Goal: Task Accomplishment & Management: Complete application form

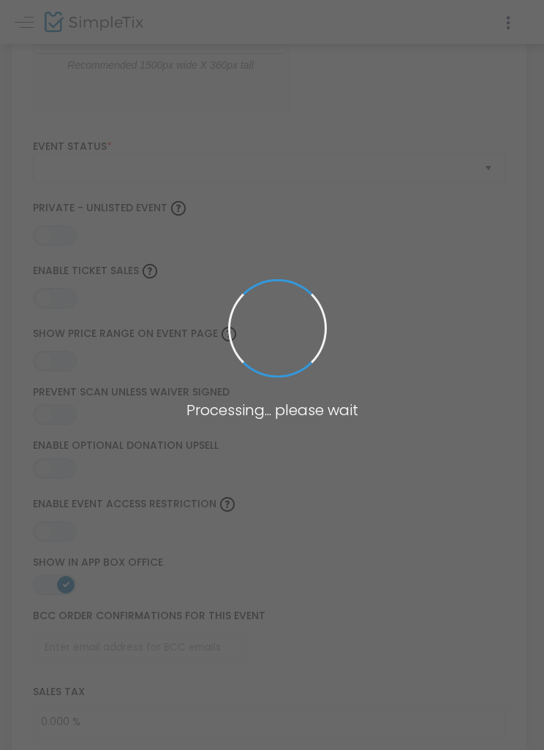
type input "The Kramer’s"
type textarea "When God’s gifting, God’s anointing and God’s calling come together in one fami…"
type input "Buy Tickets"
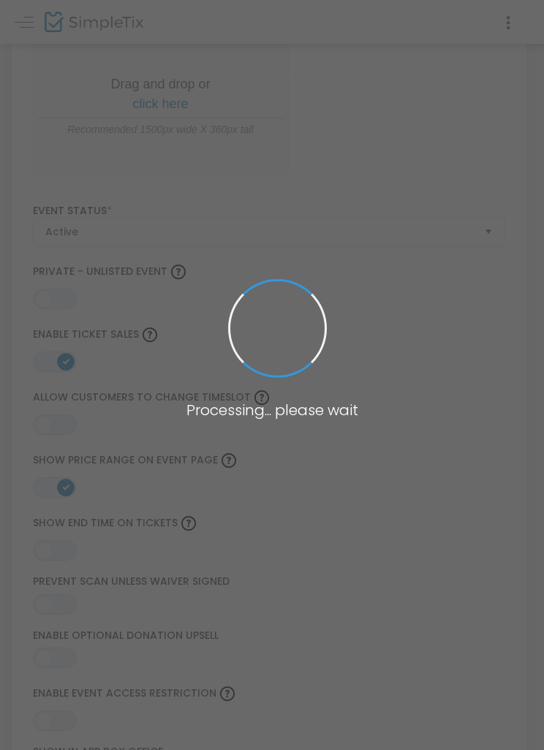
type input "Southern [DEMOGRAPHIC_DATA] Music"
type input "[DEMOGRAPHIC_DATA]"
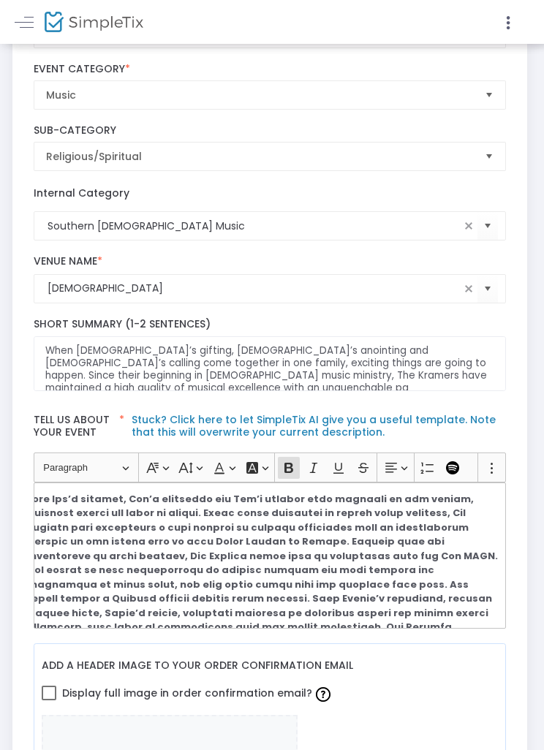
scroll to position [255, 2]
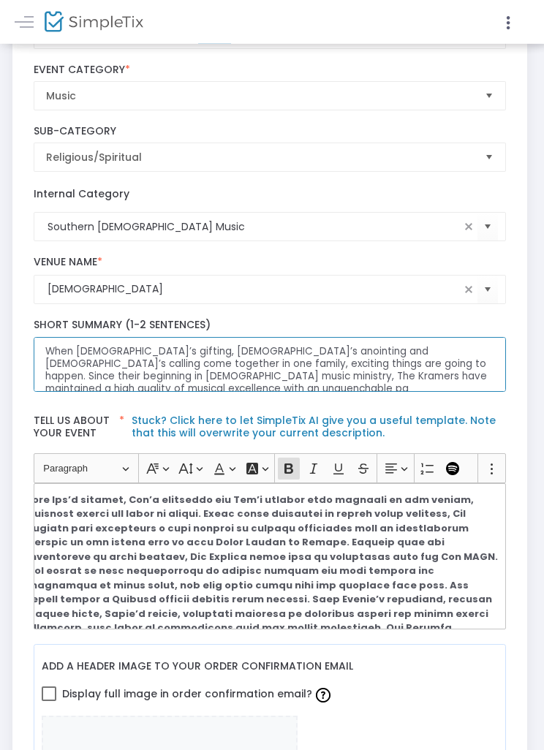
click at [419, 372] on textarea "When God’s gifting, God’s anointing and God’s calling come together in one fami…" at bounding box center [270, 365] width 473 height 55
click at [362, 364] on textarea "When God’s gifting, God’s anointing and God’s calling come together in one fami…" at bounding box center [270, 365] width 473 height 55
click at [418, 362] on textarea "When God’s gifting, God’s anointing and God’s calling come together in one fami…" at bounding box center [270, 365] width 473 height 55
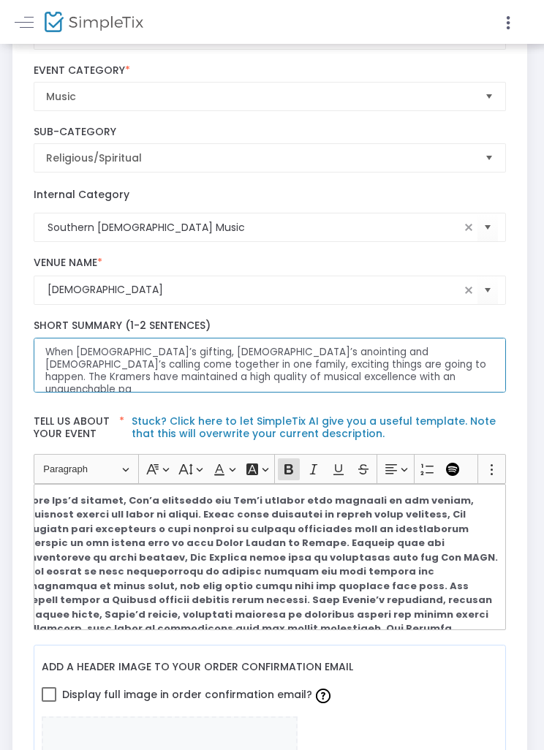
click at [251, 383] on textarea "When God’s gifting, God’s anointing and God’s calling come together in one fami…" at bounding box center [270, 365] width 473 height 55
click at [280, 385] on textarea "When God’s gifting, God’s anointing and God’s calling come together in one fami…" at bounding box center [270, 364] width 473 height 55
paste textarea "to see people come to know Jesus Christ as Savior."
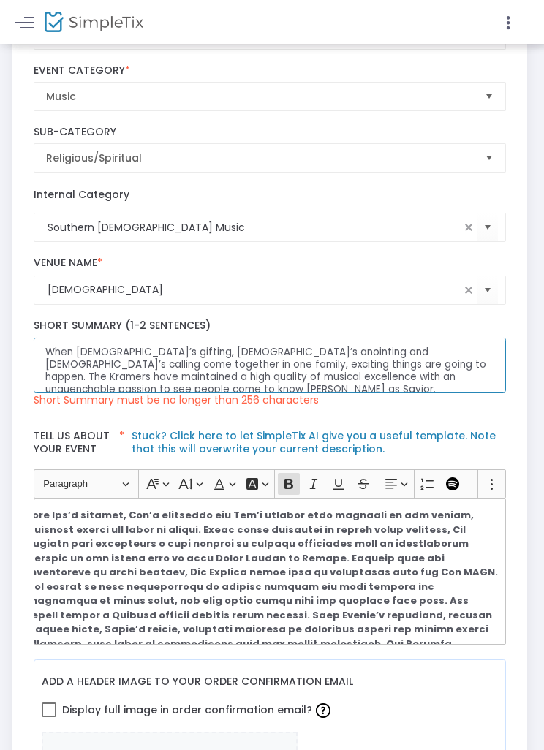
scroll to position [4, 0]
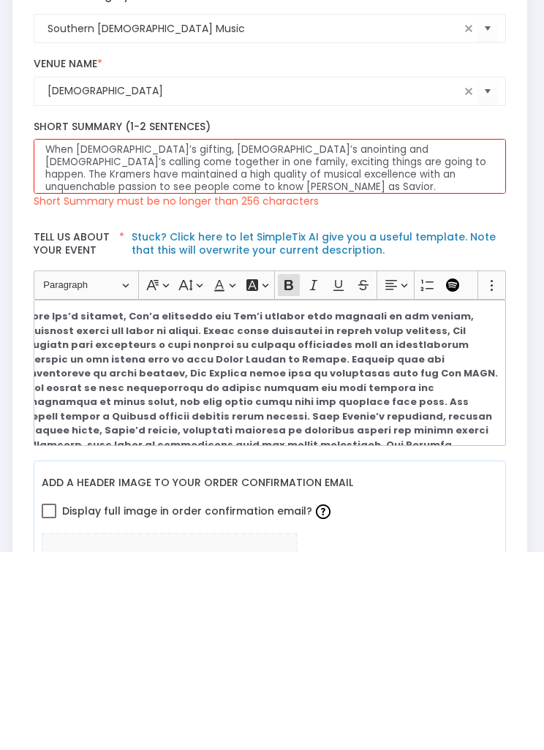
click at [314, 429] on link "Stuck? Click here to let SimpleTix AI give you a useful template. Note that thi…" at bounding box center [314, 443] width 364 height 28
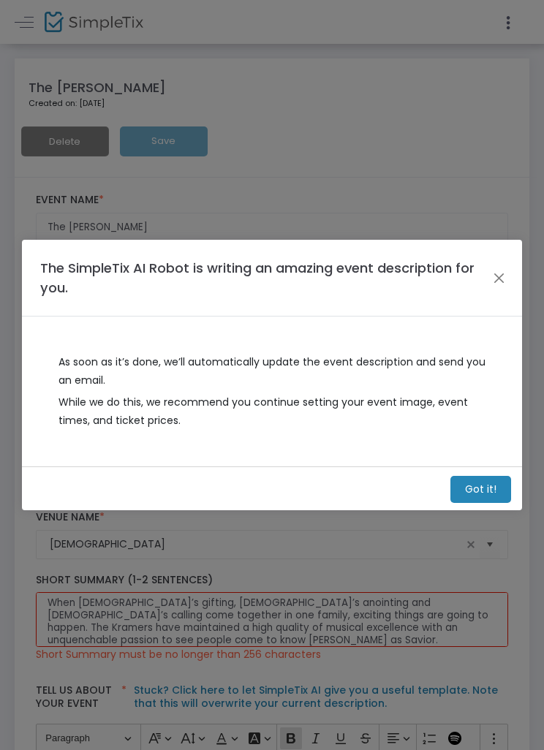
scroll to position [0, 0]
click at [483, 488] on m-button "Got it!" at bounding box center [481, 489] width 61 height 27
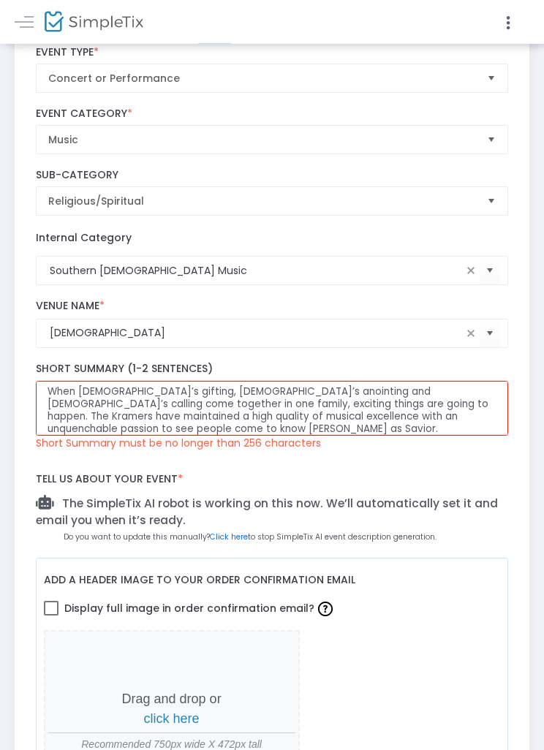
scroll to position [212, 0]
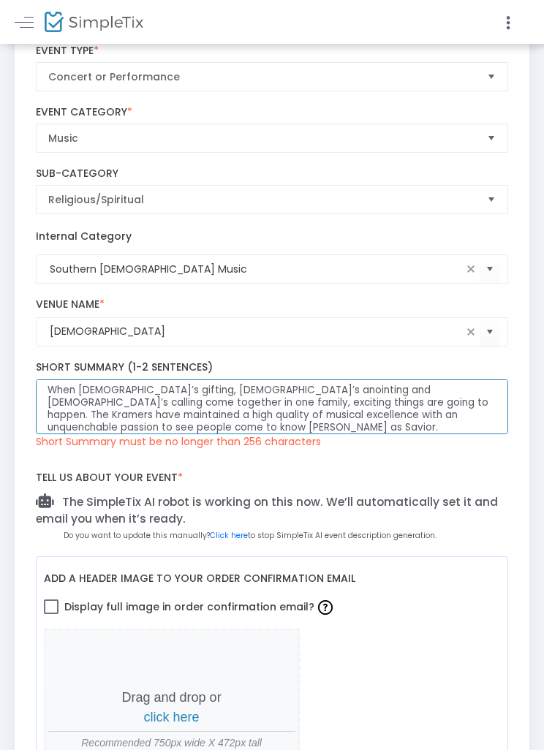
click at [148, 403] on textarea "When God’s gifting, God’s anointing and God’s calling come together in one fami…" at bounding box center [272, 407] width 473 height 55
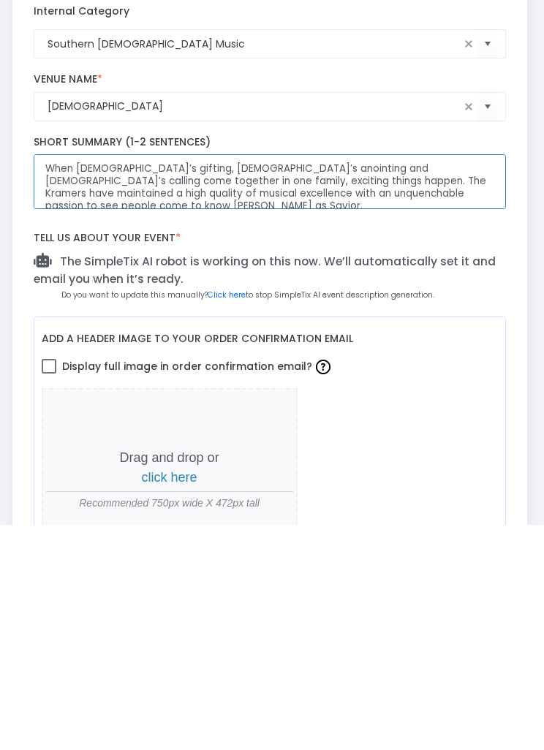
scroll to position [212, 3]
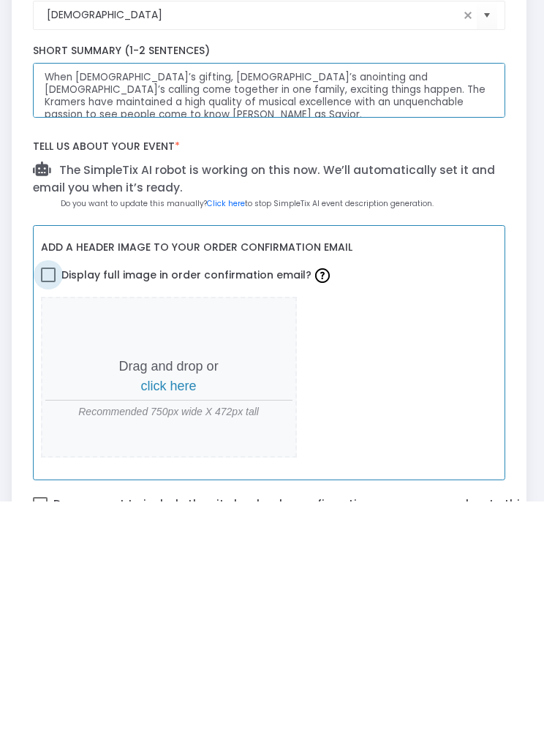
type textarea "When God’s gifting, God’s anointing and God’s calling come together in one fami…"
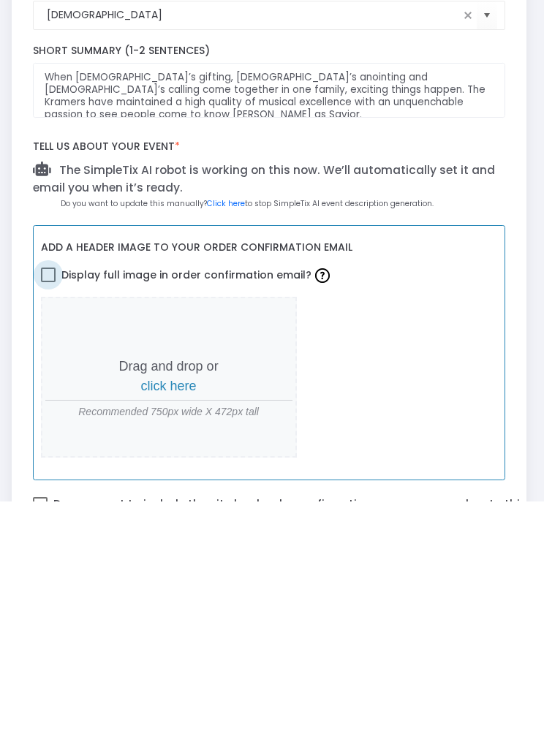
click at [61, 511] on span "Display full image in order confirmation email?" at bounding box center [197, 523] width 272 height 25
click at [48, 531] on input "Display full image in order confirmation email?" at bounding box center [48, 531] width 1 height 1
checkbox input "true"
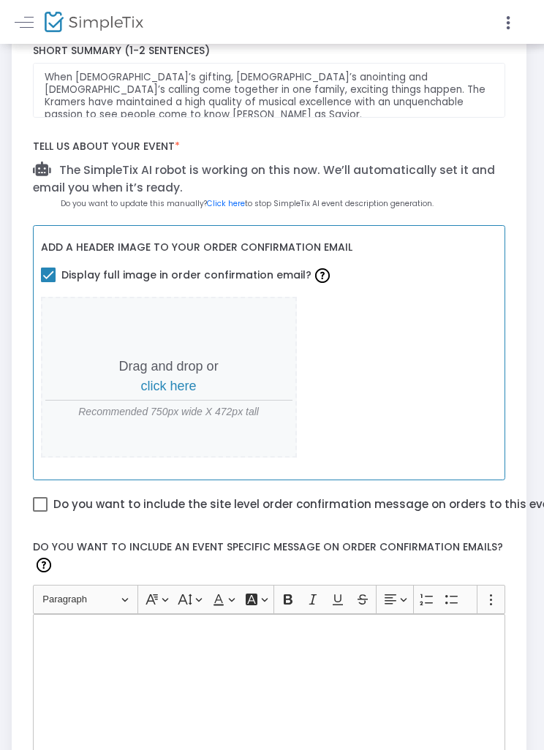
click at [187, 384] on span "click here" at bounding box center [169, 386] width 56 height 15
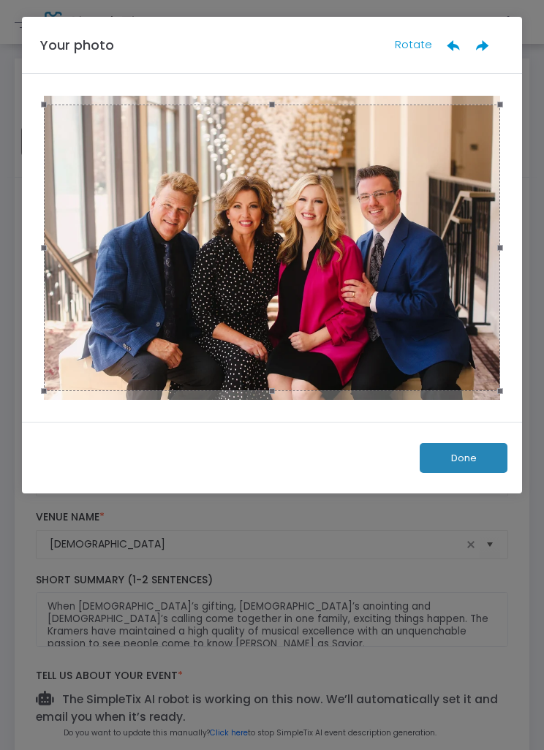
scroll to position [0, 0]
click at [457, 465] on button "Done" at bounding box center [464, 458] width 88 height 30
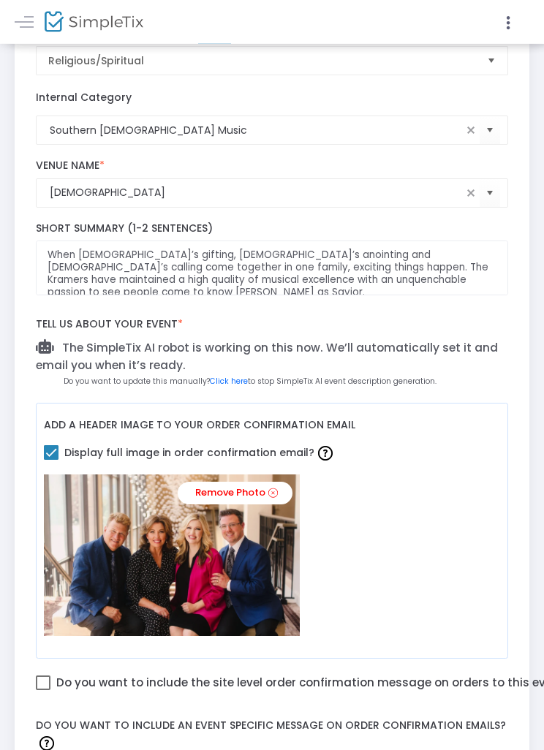
scroll to position [352, 0]
click at [236, 382] on link "Click here" at bounding box center [229, 381] width 38 height 11
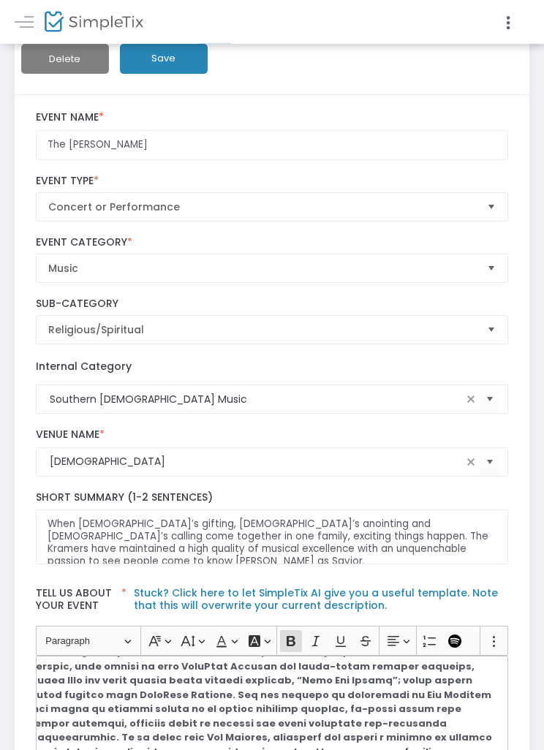
scroll to position [0, 0]
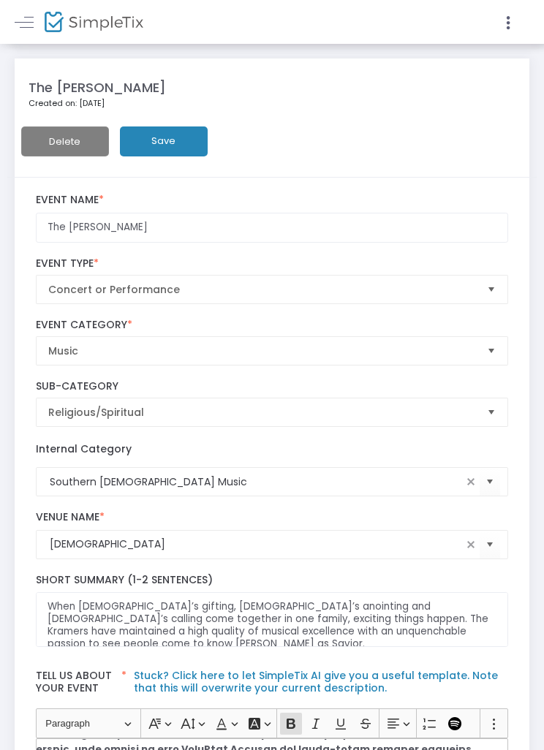
click at [183, 135] on button "Save" at bounding box center [164, 142] width 88 height 30
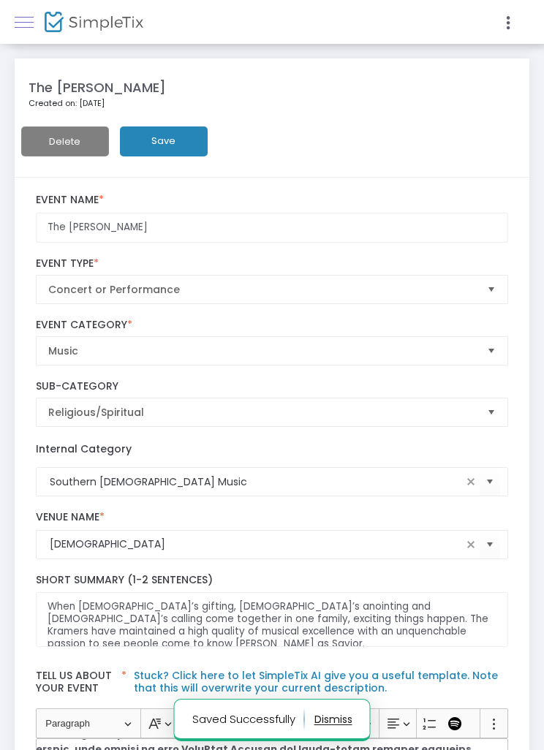
click at [31, 23] on span at bounding box center [24, 22] width 19 height 1
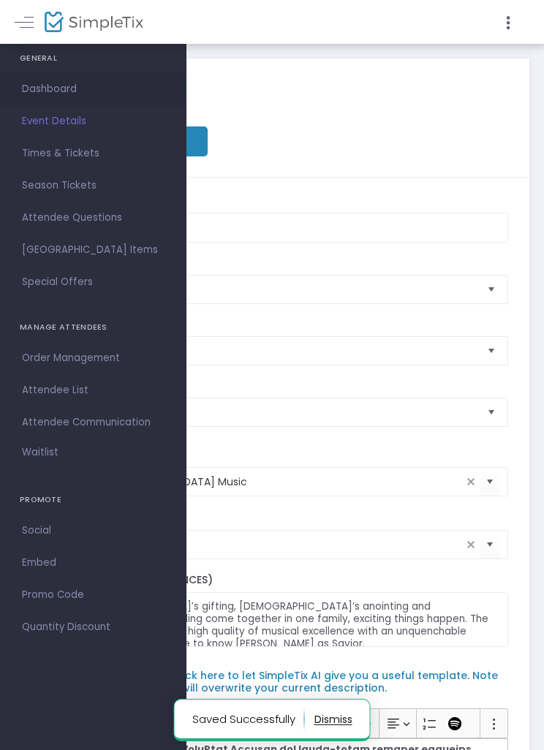
click at [72, 91] on span "Dashboard" at bounding box center [93, 89] width 143 height 19
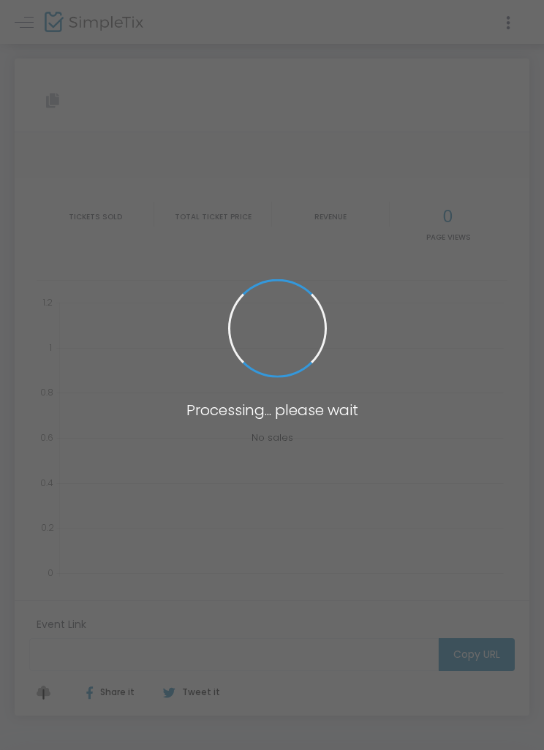
type input "https://www.simpletix.com/e/the-kramer-s-tickets-232281"
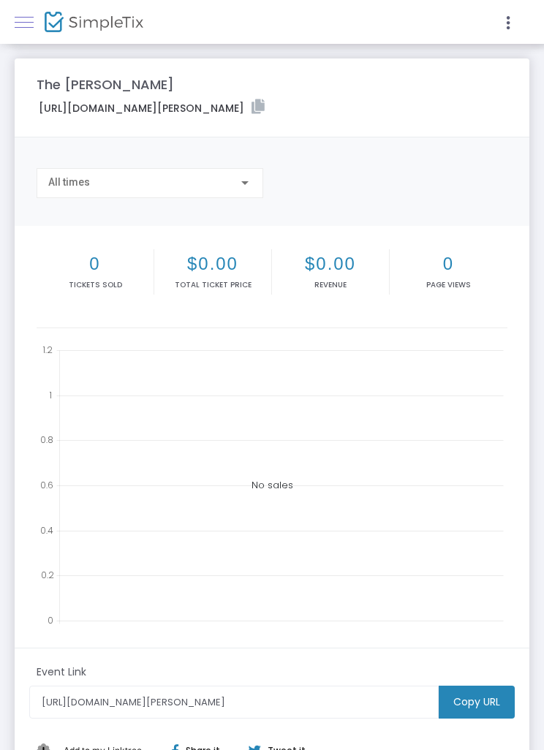
click at [31, 22] on span at bounding box center [24, 22] width 19 height 1
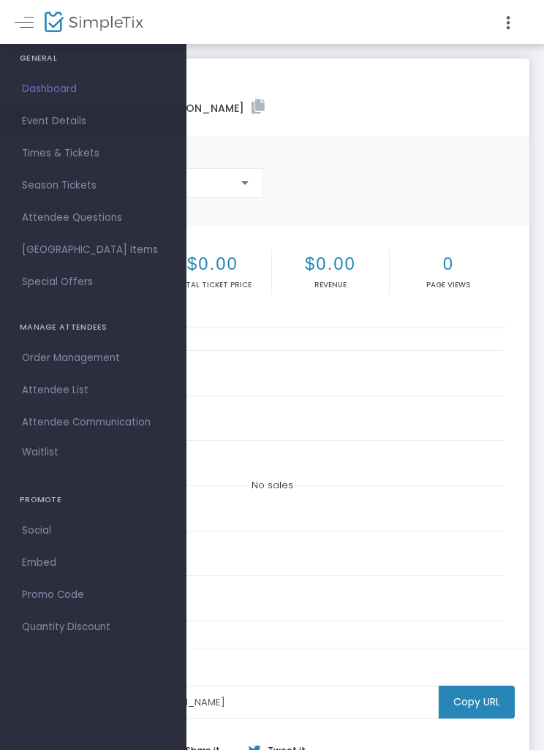
click at [75, 124] on span "Event Details" at bounding box center [93, 121] width 143 height 19
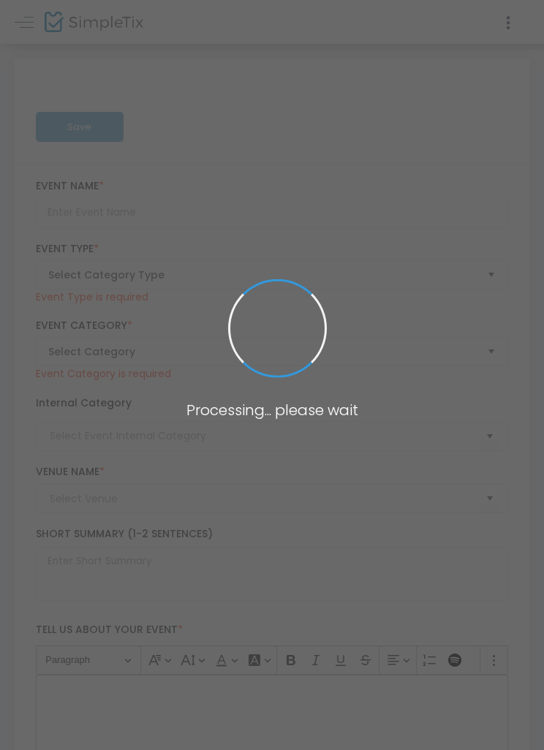
type input "The Kramer’s"
type textarea "When God’s gifting, God’s anointing and God’s calling come together in one fami…"
checkbox input "true"
type input "Buy Tickets"
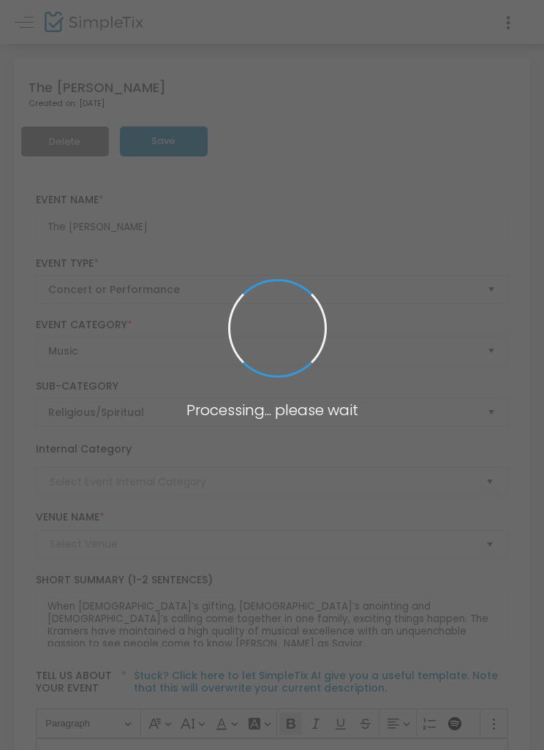
type input "Southern [DEMOGRAPHIC_DATA] Music"
type input "[DEMOGRAPHIC_DATA]"
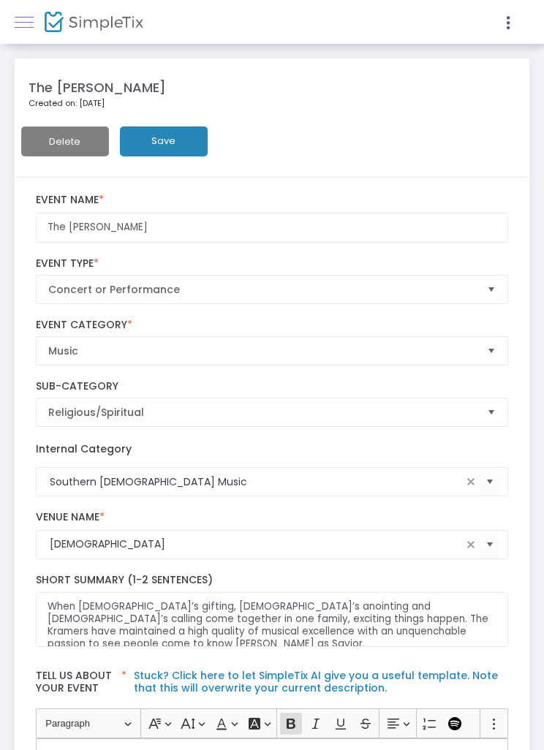
click at [33, 18] on link at bounding box center [24, 21] width 19 height 19
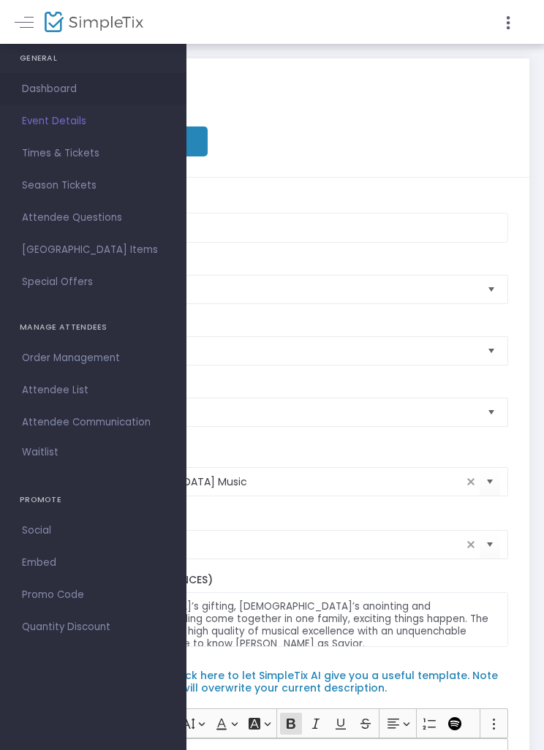
click at [71, 88] on span "Dashboard" at bounding box center [93, 89] width 143 height 19
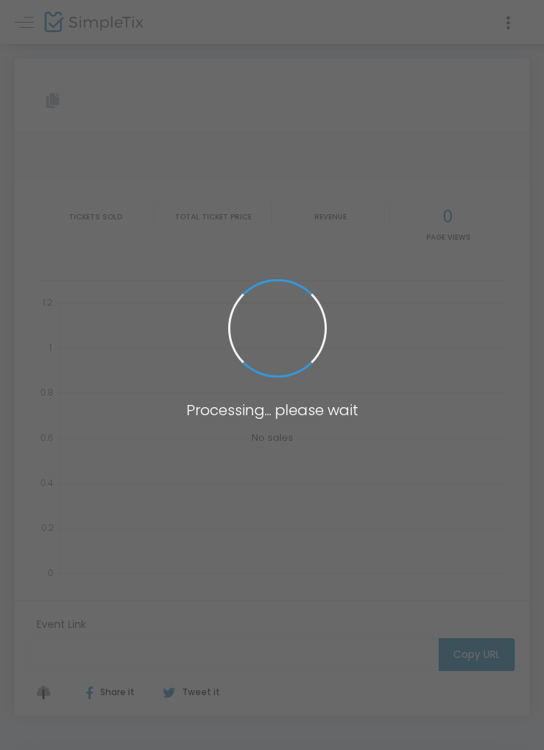
type input "https://www.simpletix.com/e/the-kramer-s-tickets-232281"
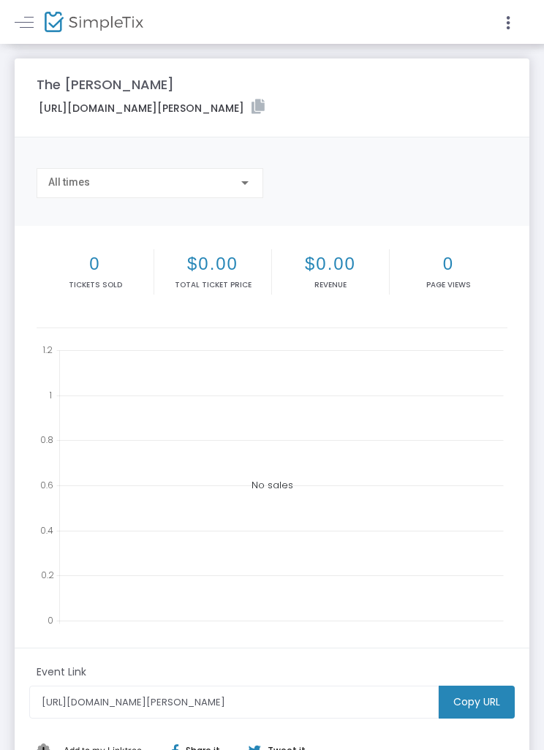
click at [116, 31] on img at bounding box center [94, 22] width 99 height 21
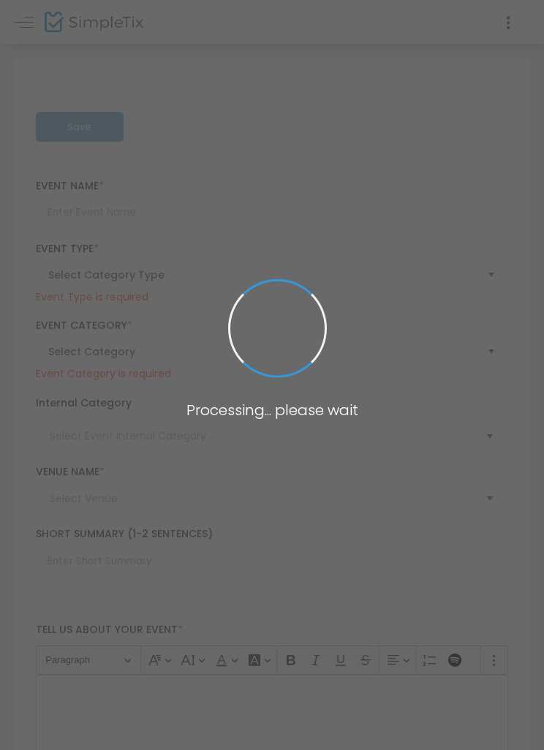
type input "Greater Vision"
type textarea "Since December of 1990, Greater Vision has inspired audiences around the world …"
checkbox input "true"
type input "altmantsouthside@gmail.com"
type input "Buy Tickets"
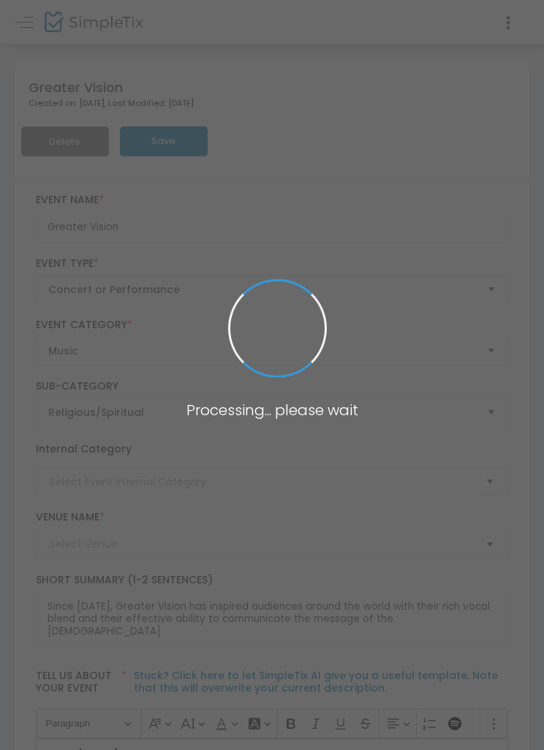
type input "Southern [DEMOGRAPHIC_DATA] Music"
type input "Southside Baptist Church"
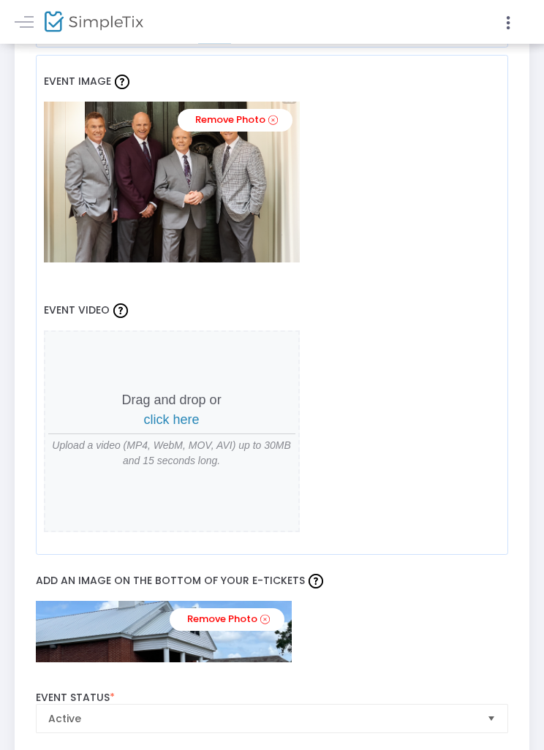
scroll to position [1471, 0]
click at [276, 615] on link "Remove Photo" at bounding box center [227, 620] width 115 height 23
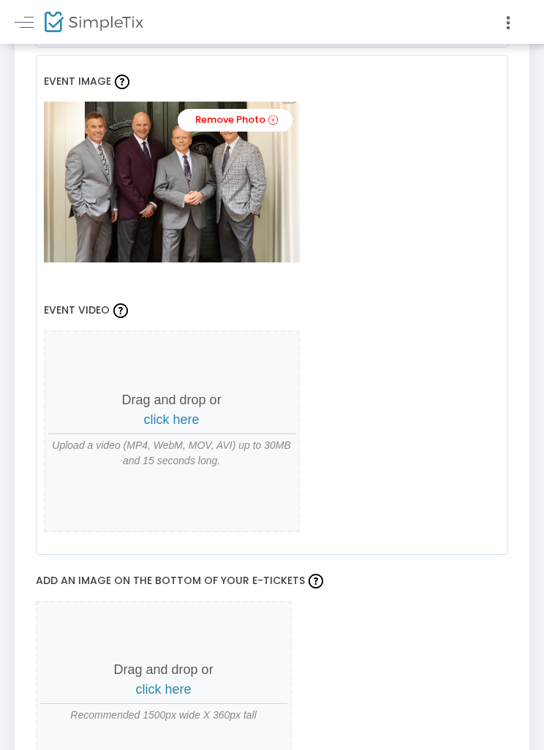
click at [184, 682] on span "click here" at bounding box center [164, 689] width 56 height 15
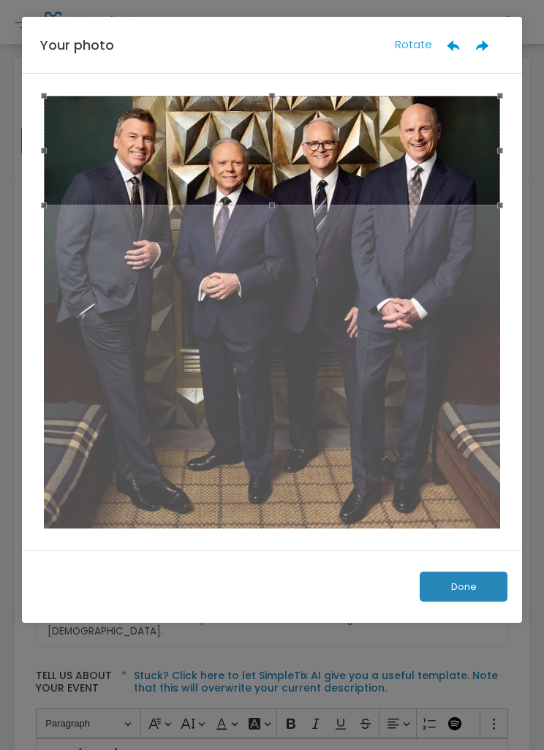
click at [474, 600] on button "Done" at bounding box center [464, 587] width 88 height 30
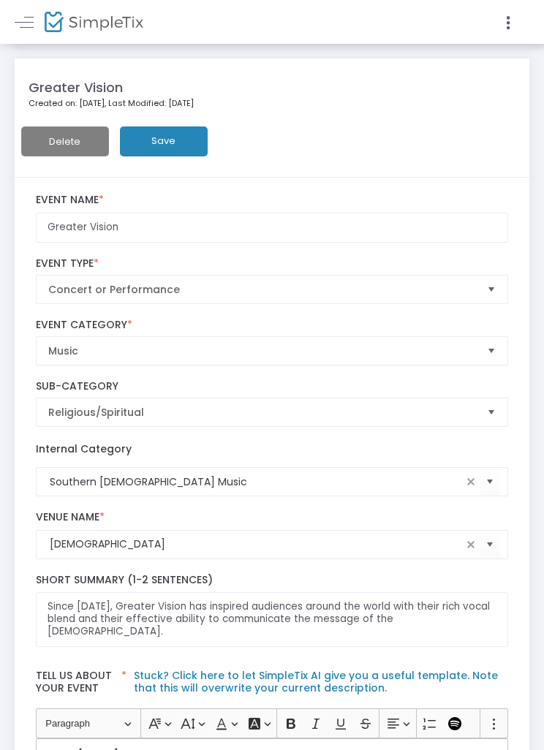
click at [184, 137] on button "Save" at bounding box center [164, 142] width 88 height 30
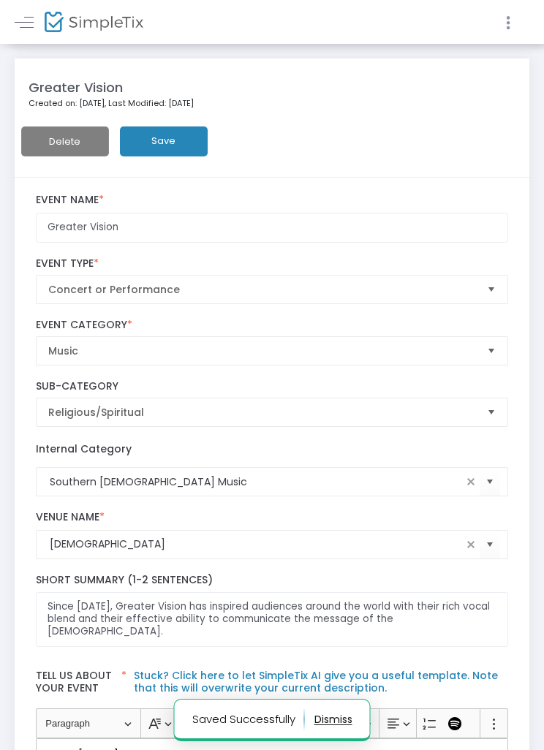
click at [513, 17] on icon at bounding box center [508, 23] width 13 height 18
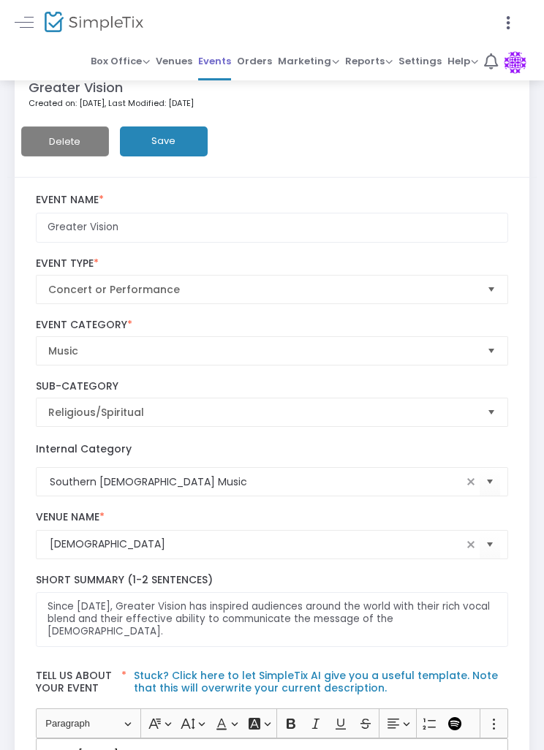
click at [226, 67] on span "Events" at bounding box center [214, 60] width 33 height 21
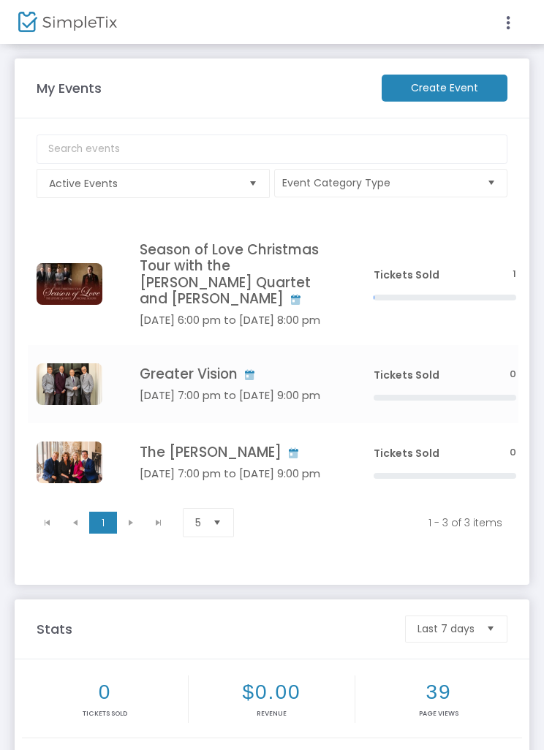
click at [91, 283] on div at bounding box center [272, 375] width 544 height 750
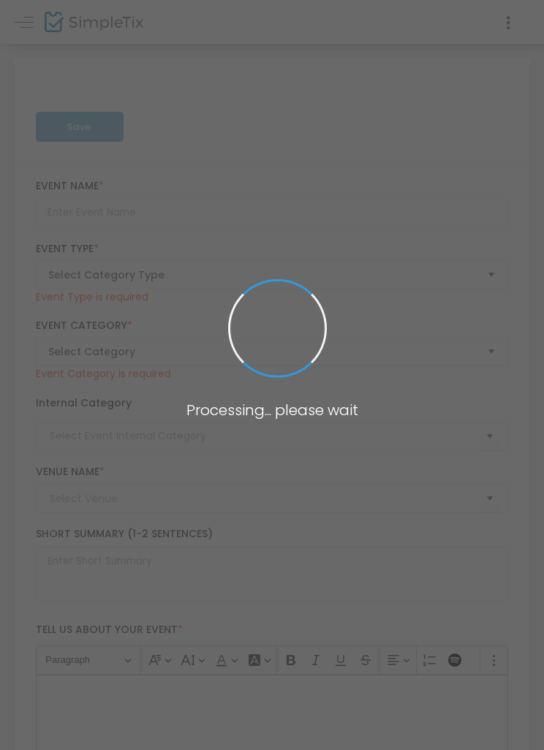
type input "The Kramer’s"
type textarea "The Kramer's Concert Join us for an unforgettable evening of soul-stirring musi…"
checkbox input "true"
type input "altmantsouthside@gmail.com"
type input "Buy Tickets"
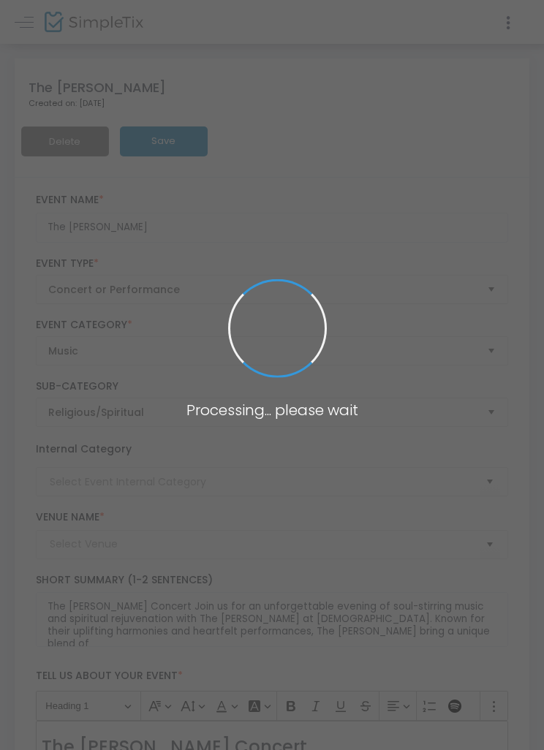
scroll to position [464, 3]
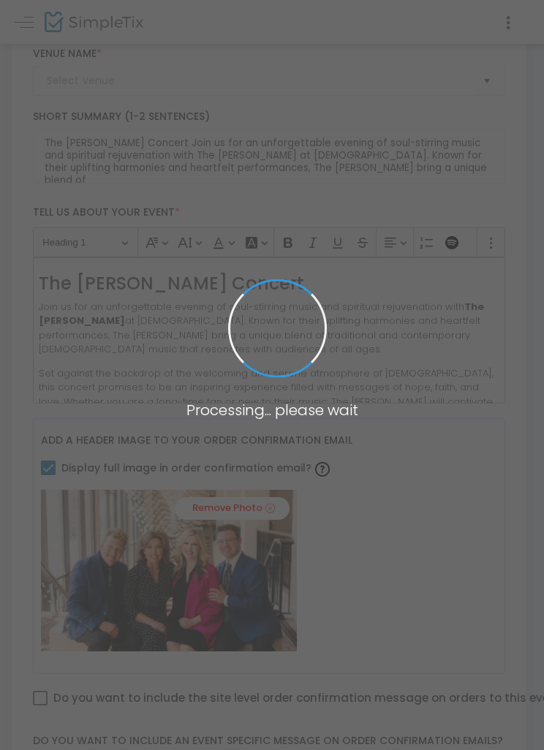
type input "Southern [DEMOGRAPHIC_DATA] Music"
type input "[DEMOGRAPHIC_DATA]"
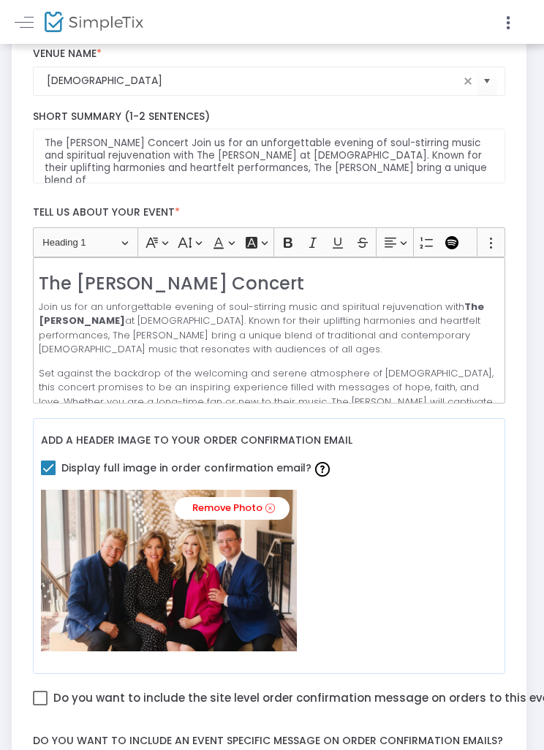
click at [425, 310] on p "Join us for an unforgettable evening of soul-stirring music and spiritual rejuv…" at bounding box center [269, 328] width 460 height 57
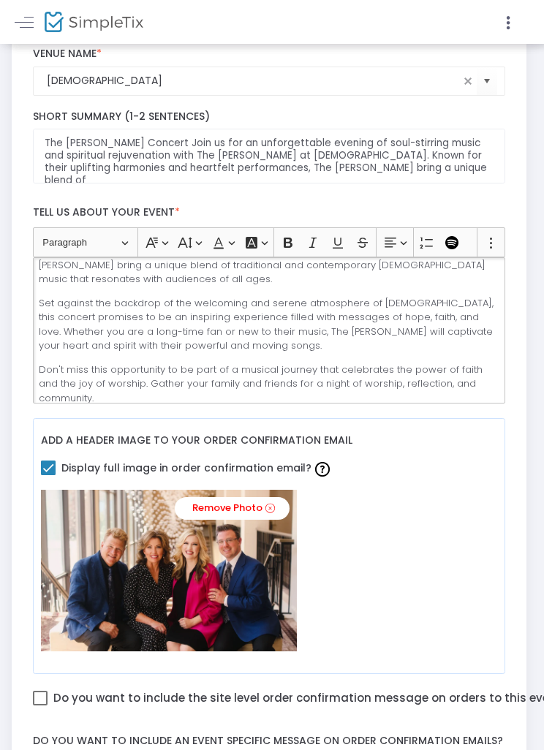
scroll to position [72, 0]
click at [299, 301] on p "Set against the backdrop of the welcoming and serene atmosphere of Southside Ba…" at bounding box center [269, 323] width 460 height 57
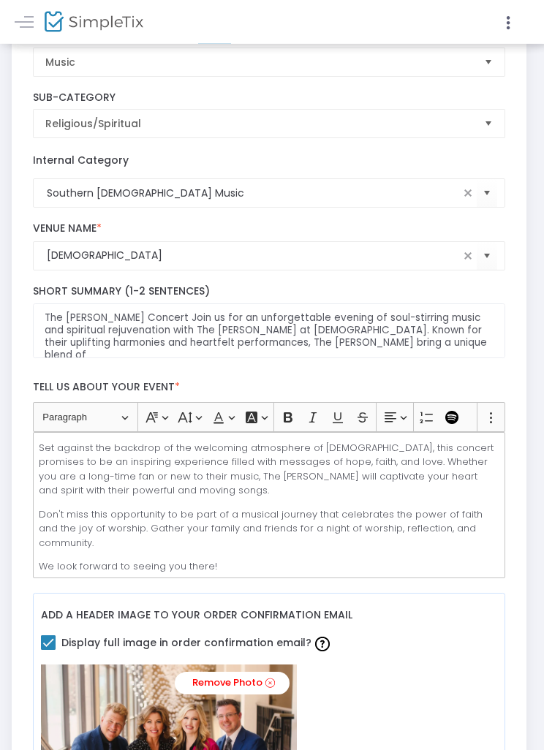
scroll to position [0, 3]
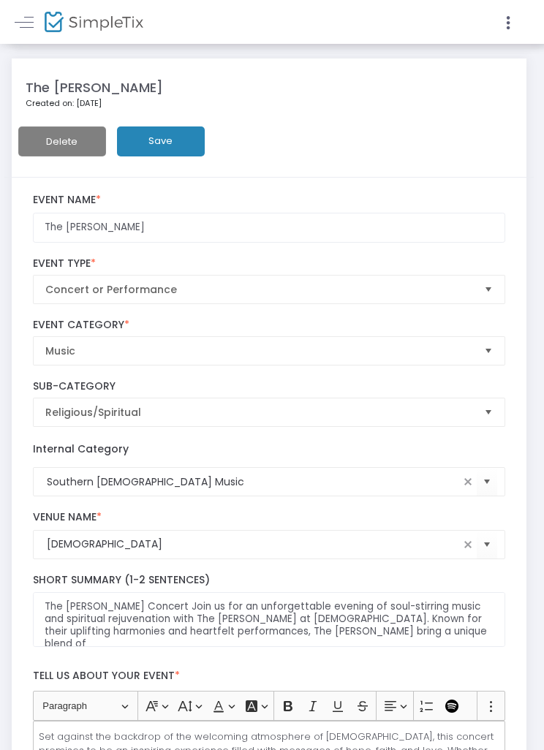
click at [181, 142] on button "Save" at bounding box center [161, 142] width 88 height 30
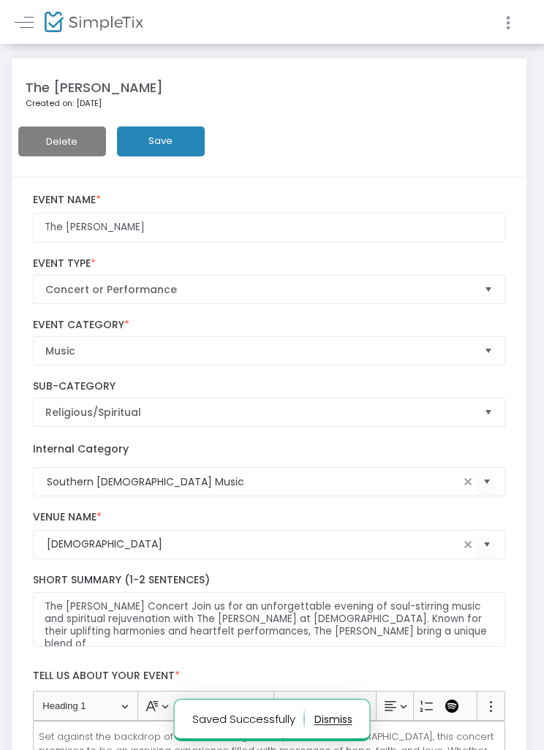
click at [509, 20] on icon at bounding box center [508, 23] width 13 height 18
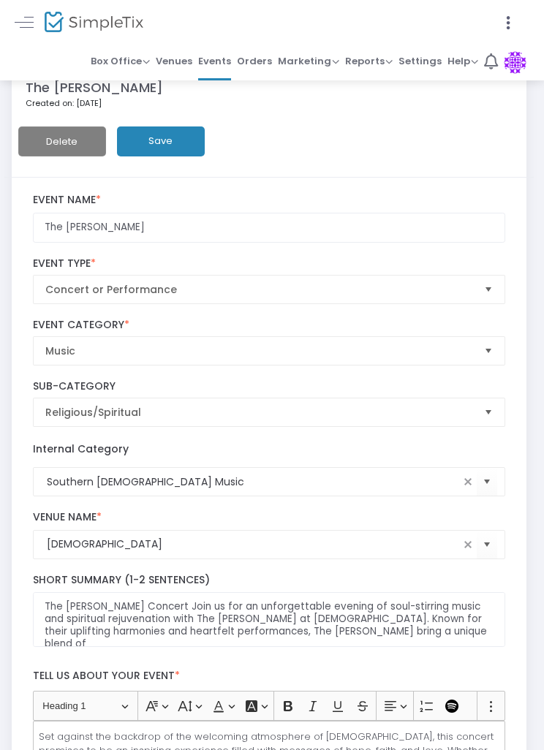
click at [169, 146] on button "Save" at bounding box center [161, 142] width 88 height 30
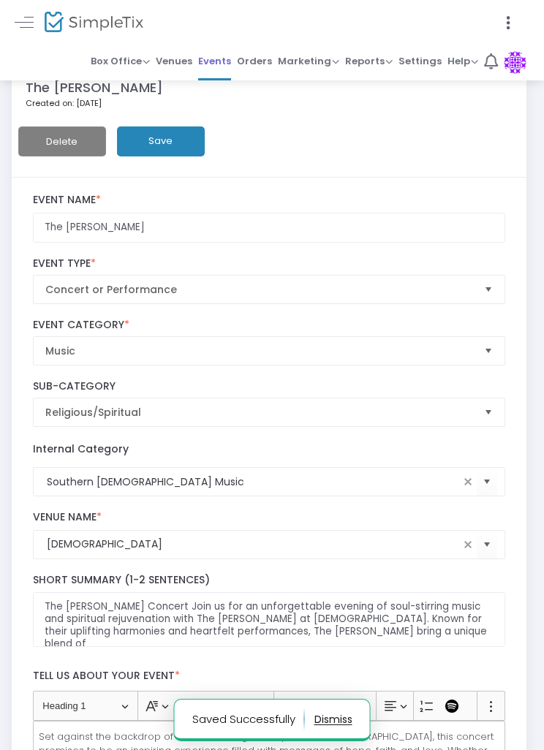
click at [225, 56] on span "Events" at bounding box center [214, 60] width 33 height 21
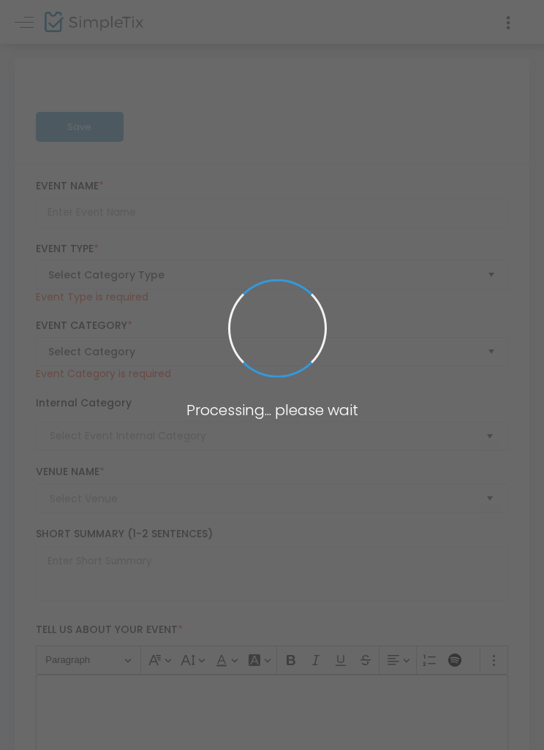
type input "Greater Vision"
type textarea "Greater Vision Join us for an inspiring evening of uplifting music and spiritua…"
checkbox input "true"
type input "[EMAIL_ADDRESS][DOMAIN_NAME]"
type input "Buy Tickets"
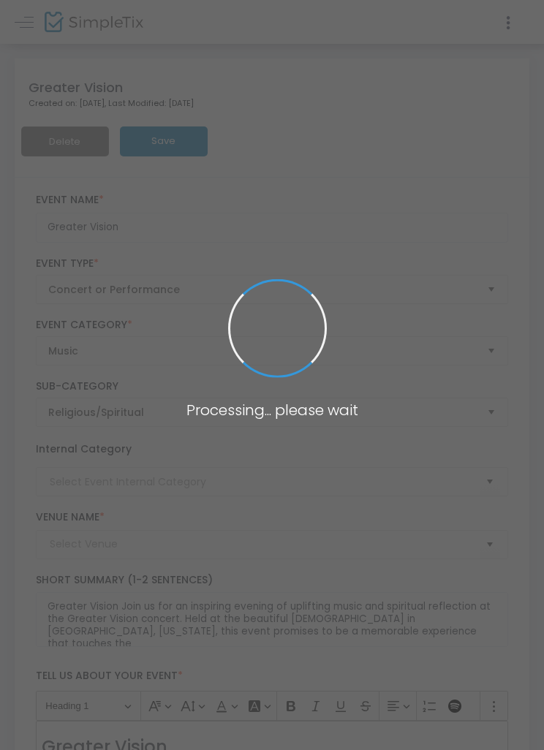
type input "Southern [DEMOGRAPHIC_DATA] Music"
type input "[DEMOGRAPHIC_DATA]"
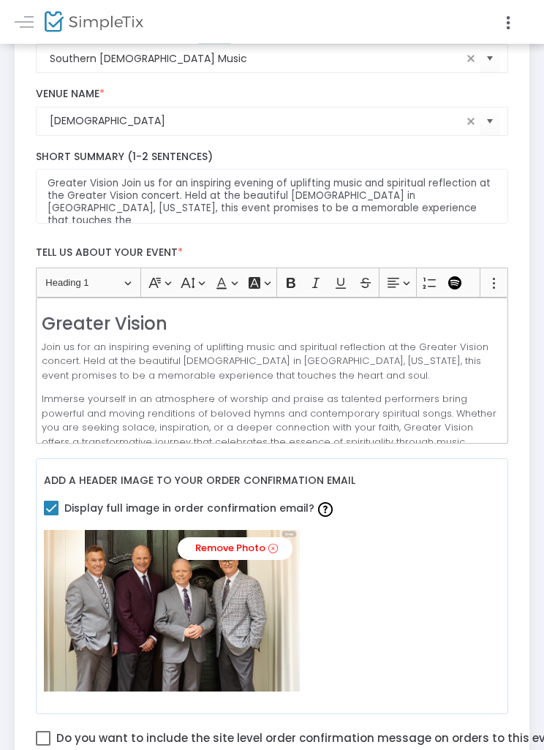
click at [56, 348] on p "Join us for an inspiring evening of uplifting music and spiritual reflection at…" at bounding box center [272, 362] width 460 height 43
click at [56, 347] on p "Join us for an inspiring evening of uplifting music and spiritual reflection at…" at bounding box center [272, 362] width 460 height 43
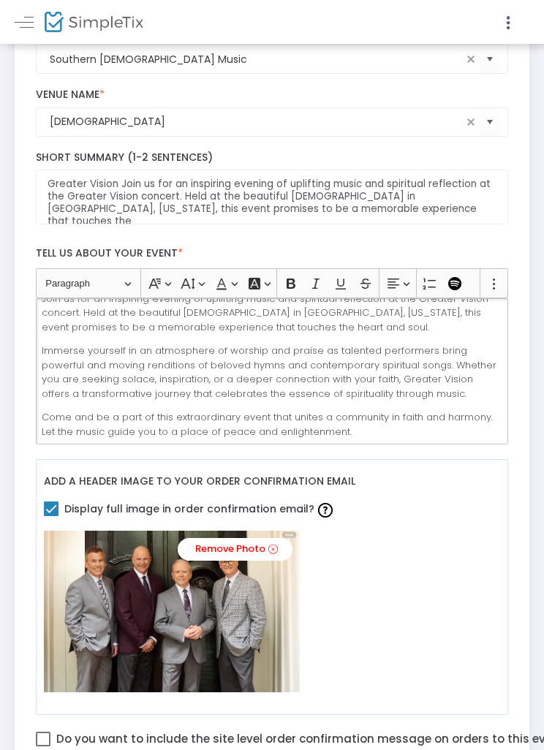
scroll to position [0, 0]
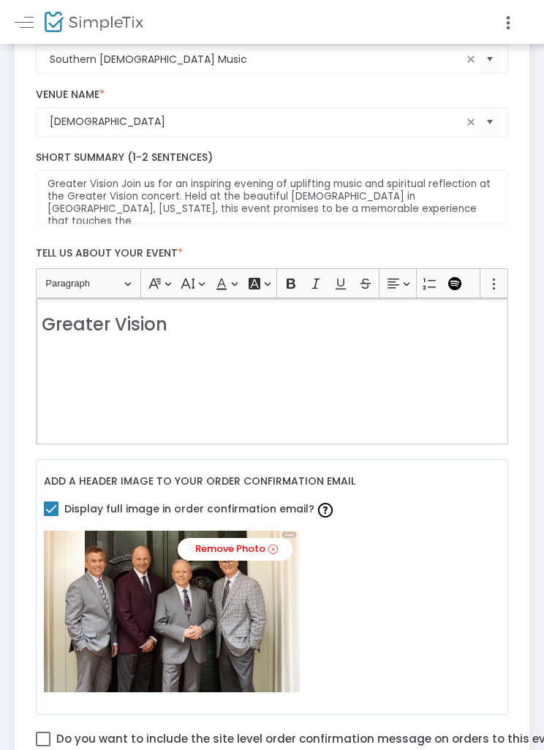
click at [85, 349] on p "Rich Text Editor, main" at bounding box center [272, 348] width 460 height 15
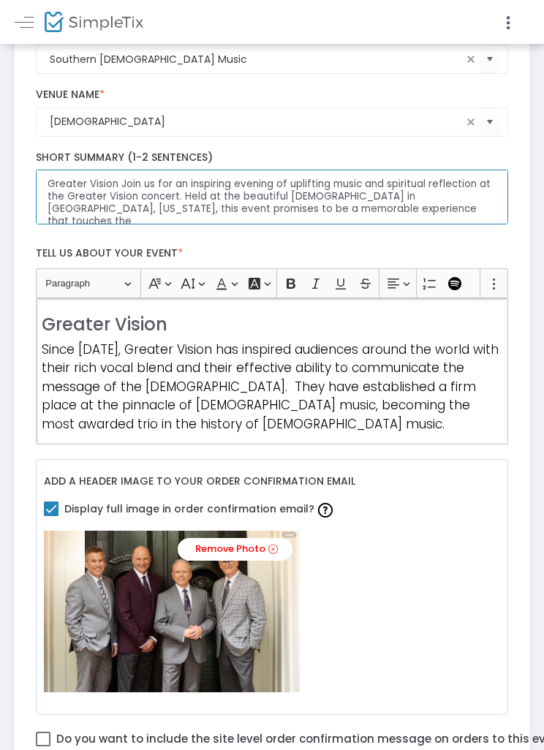
click at [128, 188] on textarea "Greater Vision Join us for an inspiring evening of uplifting music and spiritua…" at bounding box center [272, 197] width 473 height 55
click at [229, 192] on textarea "Greater Vision Join us for an inspiring evening of uplifting music and spiritua…" at bounding box center [272, 197] width 473 height 55
click at [118, 184] on textarea "Greater Vision Join us for an inspiring evening of uplifting music and spiritua…" at bounding box center [272, 197] width 473 height 55
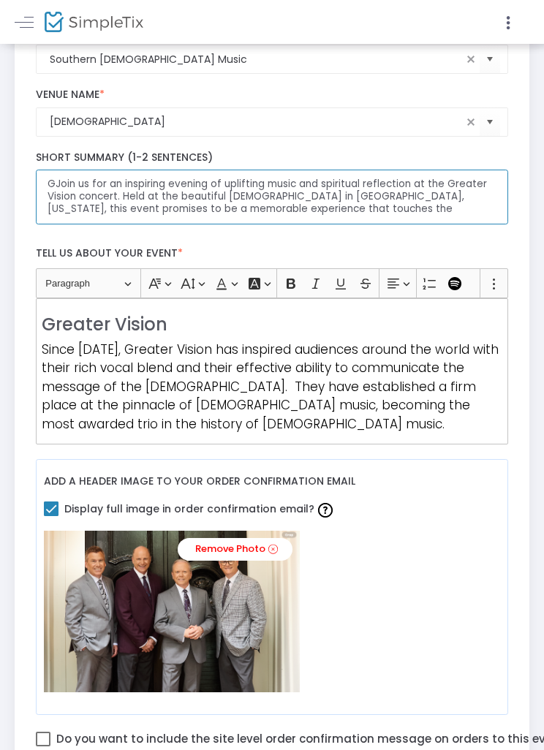
type textarea "Join us for an inspiring evening of uplifting music and spiritual reflection at…"
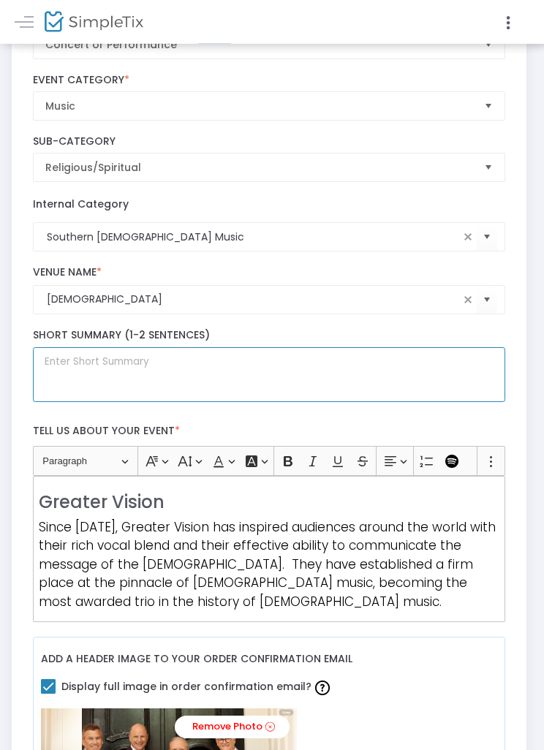
scroll to position [244, 3]
click at [202, 371] on textarea at bounding box center [269, 375] width 473 height 55
click at [135, 380] on textarea at bounding box center [269, 375] width 473 height 55
paste textarea "Almost 150 times every year, Greater Vision presents the [DEMOGRAPHIC_DATA], th…"
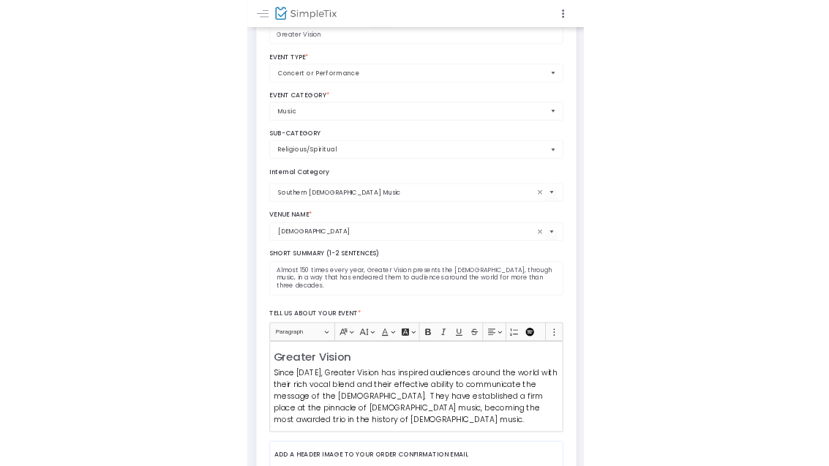
scroll to position [0, 0]
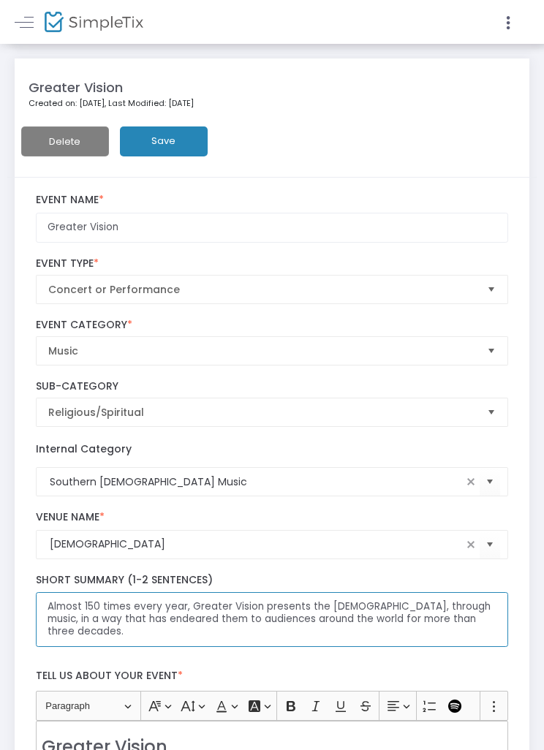
type textarea "Almost 150 times every year, Greater Vision presents the [DEMOGRAPHIC_DATA], th…"
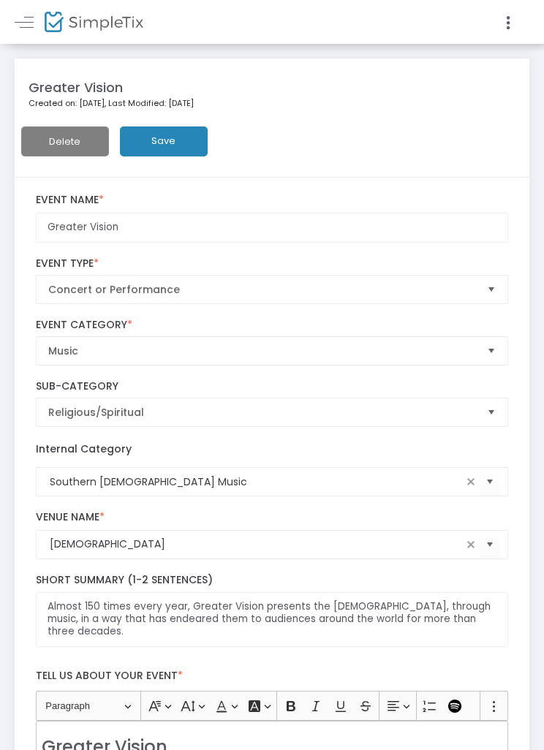
click at [174, 138] on button "Save" at bounding box center [164, 142] width 88 height 30
